Goal: Transaction & Acquisition: Purchase product/service

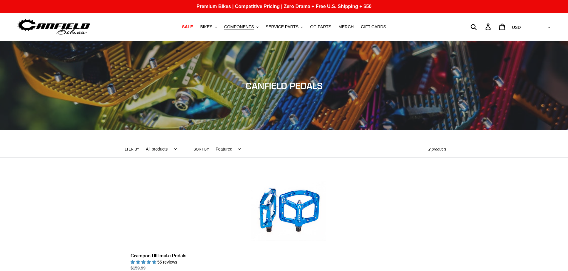
scroll to position [119, 0]
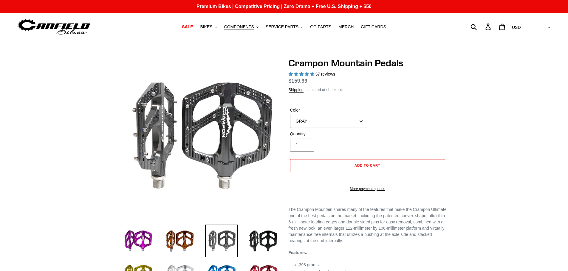
select select "highest-rating"
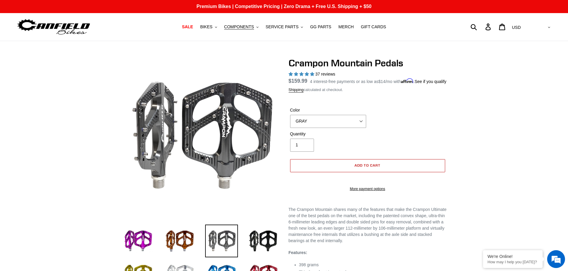
click at [333, 173] on button "Add to cart" at bounding box center [367, 165] width 155 height 13
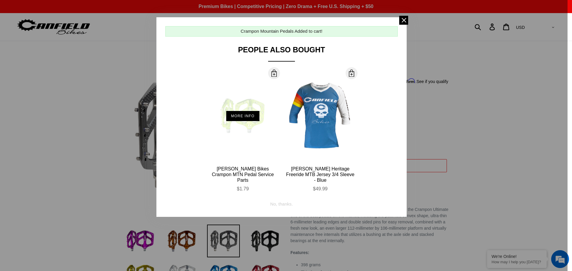
click at [236, 108] on div "More Info" at bounding box center [243, 115] width 69 height 91
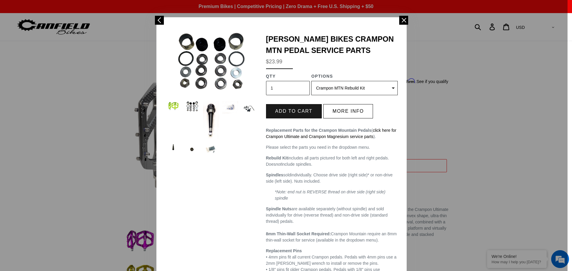
click at [300, 111] on button "Add to cart" at bounding box center [294, 111] width 56 height 14
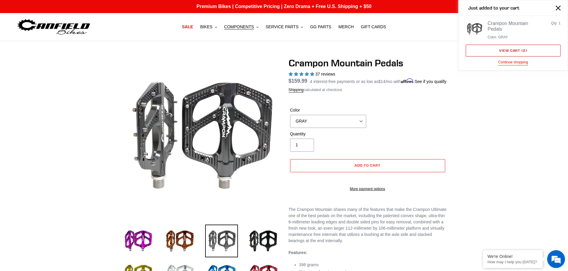
click at [504, 54] on link "View cart ( 2 )" at bounding box center [512, 51] width 95 height 12
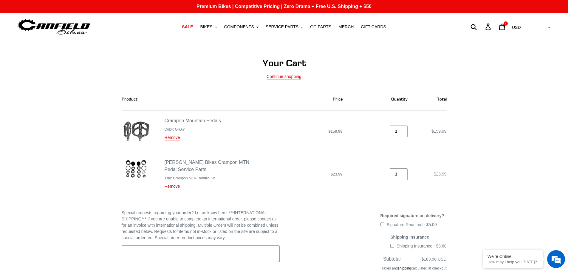
click at [175, 187] on link "Remove" at bounding box center [171, 186] width 15 height 5
